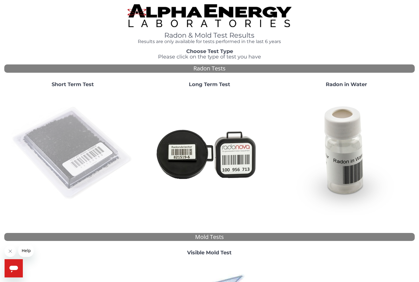
click at [69, 142] on img at bounding box center [72, 153] width 123 height 123
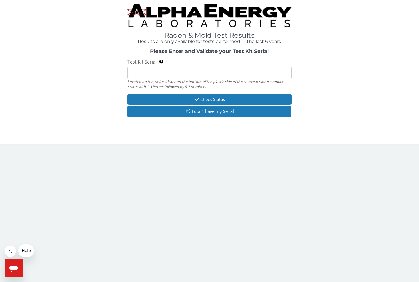
click at [134, 71] on input "Test Kit Serial Located on the white sticker on the bottom of the plastic side …" at bounding box center [209, 73] width 164 height 12
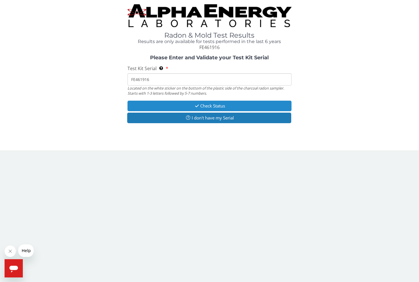
scroll to position [0, 1]
type input "FE461916"
click at [208, 103] on button "Check Status" at bounding box center [209, 106] width 164 height 11
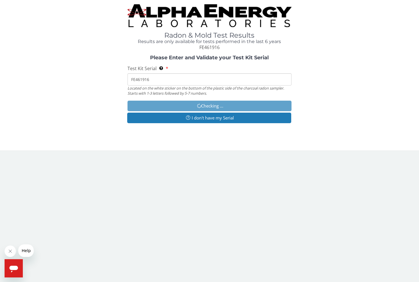
scroll to position [0, 0]
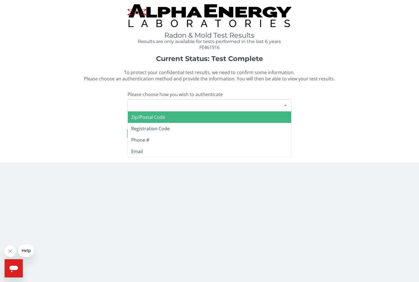
click at [285, 101] on div at bounding box center [285, 104] width 11 height 11
click at [146, 114] on span "Zip/Postal Code" at bounding box center [148, 117] width 34 height 6
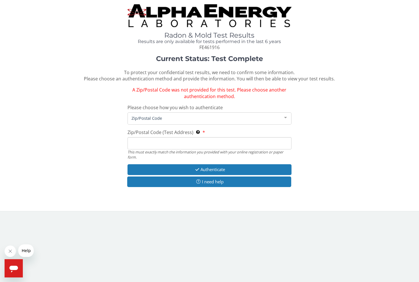
click at [163, 115] on span "Zip/Postal Code" at bounding box center [205, 118] width 150 height 6
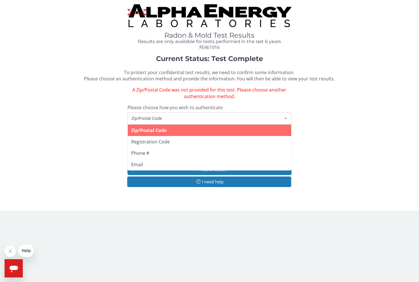
click at [164, 127] on span "Zip/Postal Code" at bounding box center [148, 130] width 35 height 6
drag, startPoint x: 162, startPoint y: 113, endPoint x: 142, endPoint y: 113, distance: 20.2
click at [142, 112] on div "Zip/Postal Code" at bounding box center [209, 118] width 164 height 12
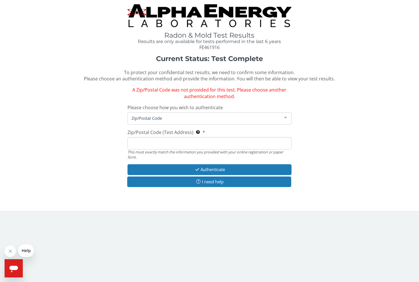
click at [286, 115] on div at bounding box center [285, 118] width 11 height 11
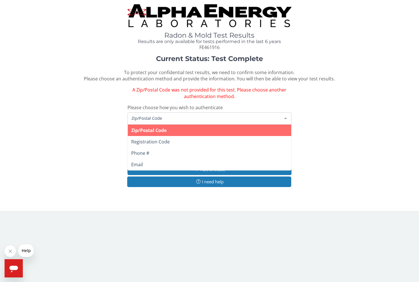
click at [285, 115] on div at bounding box center [285, 118] width 11 height 11
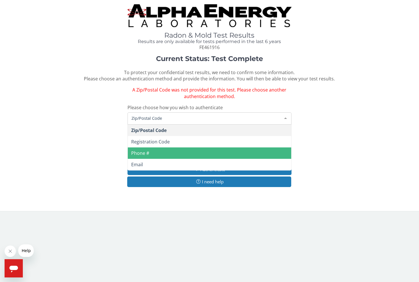
click at [149, 150] on span "Phone #" at bounding box center [140, 153] width 18 height 6
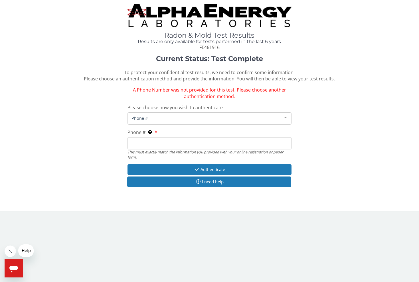
click at [136, 140] on input "Phone # This must exactly match the information you provided with your online r…" at bounding box center [209, 143] width 164 height 12
type input "[PHONE_NUMBER]"
click at [212, 166] on button "Authenticate" at bounding box center [209, 169] width 164 height 11
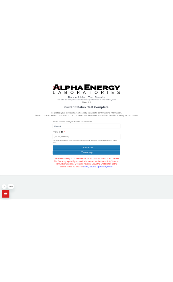
scroll to position [0, 0]
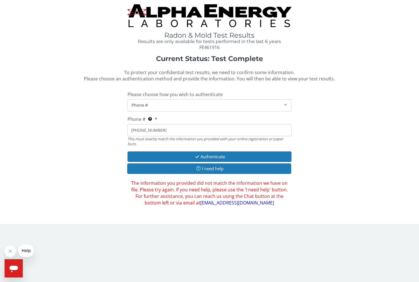
click at [216, 199] on link "[EMAIL_ADDRESS][DOMAIN_NAME]" at bounding box center [237, 202] width 74 height 6
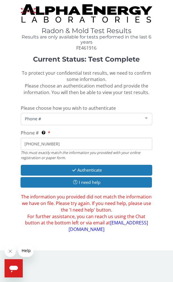
scroll to position [0, 0]
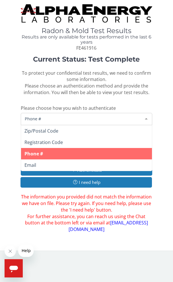
click at [45, 115] on span "Phone #" at bounding box center [81, 118] width 117 height 6
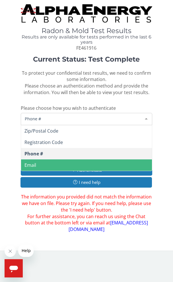
click at [34, 162] on span "Email" at bounding box center [31, 165] width 12 height 6
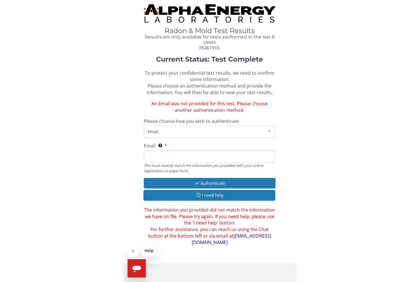
scroll to position [0, 0]
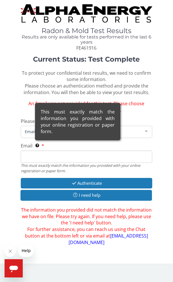
click at [40, 139] on div "This must exactly match the information you provided with your online registrat…" at bounding box center [77, 121] width 85 height 37
click at [40, 150] on input "Email This must exactly match the information you provided with your online reg…" at bounding box center [87, 156] width 132 height 12
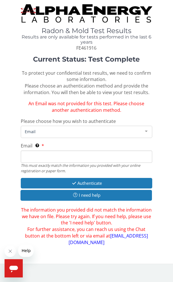
type input "[EMAIL_ADDRESS][DOMAIN_NAME]"
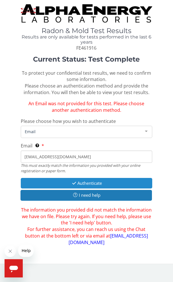
click at [88, 178] on button "Authenticate" at bounding box center [87, 183] width 132 height 11
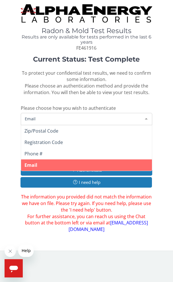
click at [146, 114] on div at bounding box center [146, 118] width 11 height 11
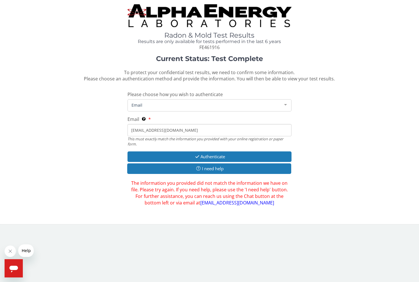
scroll to position [0, 0]
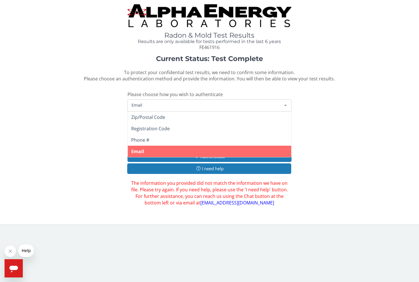
click at [145, 102] on span "Email" at bounding box center [205, 105] width 150 height 6
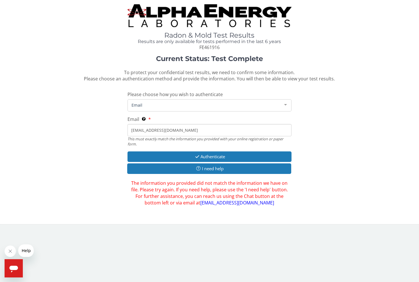
click at [147, 102] on span "Email" at bounding box center [205, 105] width 150 height 6
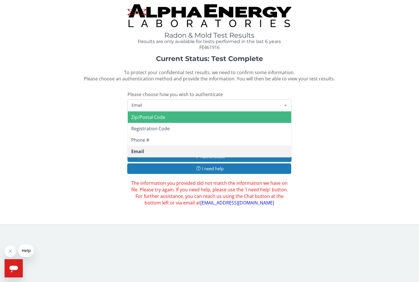
scroll to position [1, 0]
click at [152, 114] on span "Zip/Postal Code" at bounding box center [148, 117] width 34 height 6
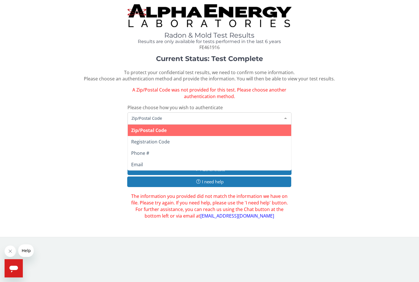
click at [168, 115] on span "Zip/Postal Code" at bounding box center [205, 118] width 150 height 6
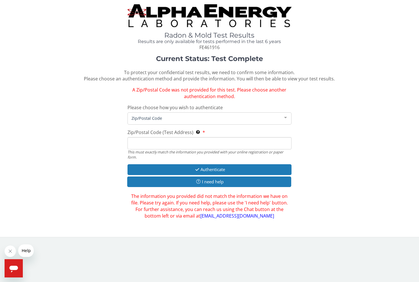
click at [163, 115] on span "Zip/Postal Code" at bounding box center [205, 118] width 150 height 6
click at [308, 130] on div "Current Status: Test Complete To protect your confidential test results, we nee…" at bounding box center [209, 137] width 410 height 164
click at [205, 166] on button "Authenticate" at bounding box center [209, 169] width 164 height 11
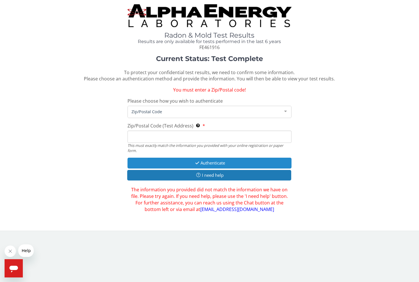
scroll to position [0, 0]
click at [203, 158] on button "Authenticate" at bounding box center [209, 163] width 164 height 11
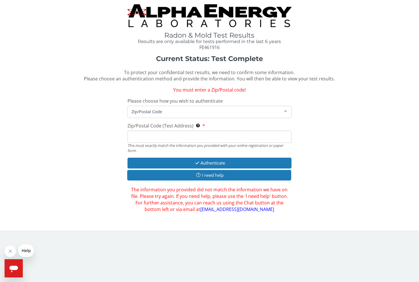
scroll to position [0, 0]
click at [164, 108] on span "Zip/Postal Code" at bounding box center [205, 111] width 150 height 6
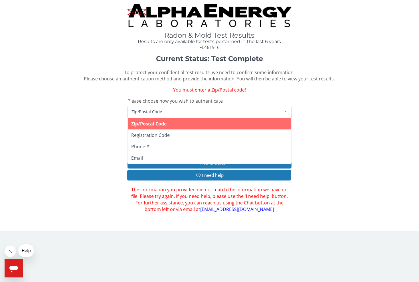
scroll to position [0, 0]
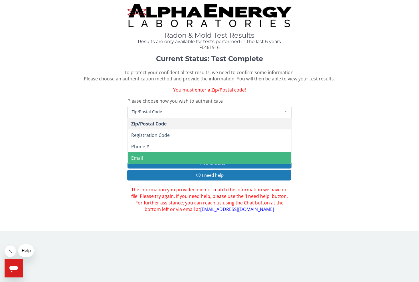
click at [142, 155] on span "Email" at bounding box center [137, 158] width 12 height 6
type input "[EMAIL_ADDRESS][DOMAIN_NAME]"
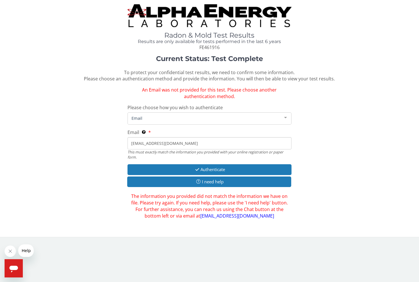
click at [164, 142] on input "[EMAIL_ADDRESS][DOMAIN_NAME]" at bounding box center [209, 143] width 164 height 12
click at [214, 166] on button "Authenticate" at bounding box center [209, 169] width 164 height 11
